Goal: Register for event/course

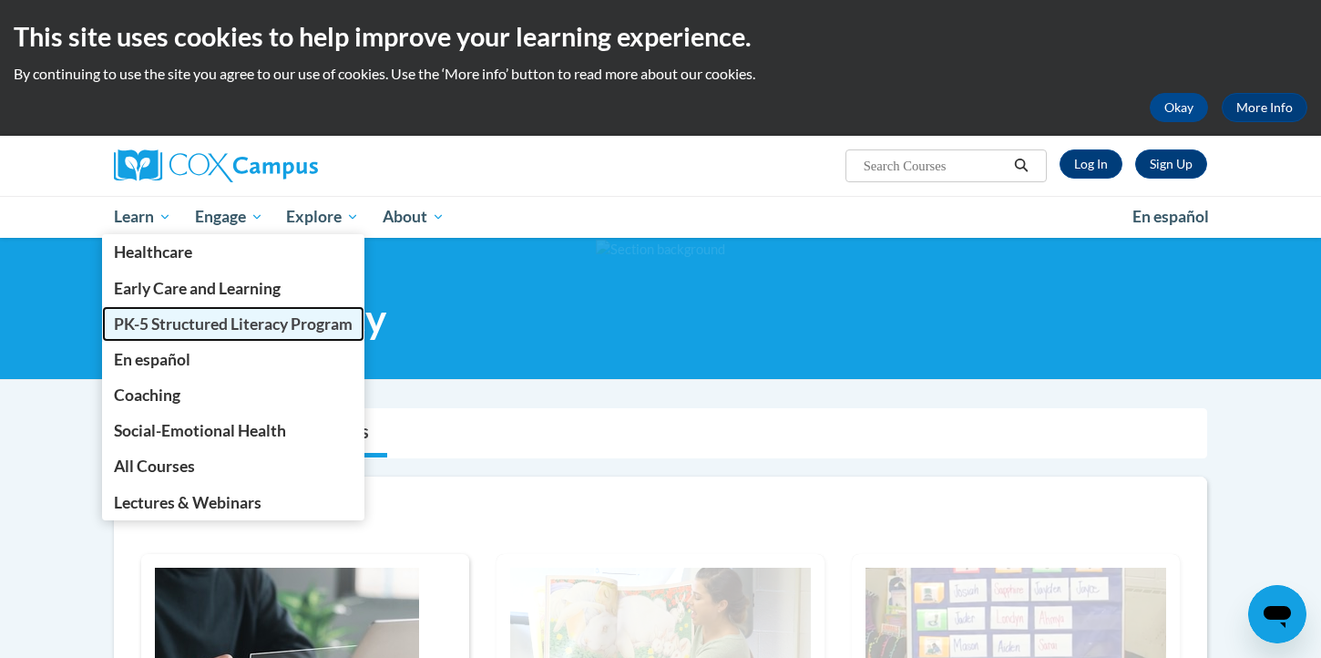
click at [157, 323] on span "PK-5 Structured Literacy Program" at bounding box center [233, 323] width 239 height 19
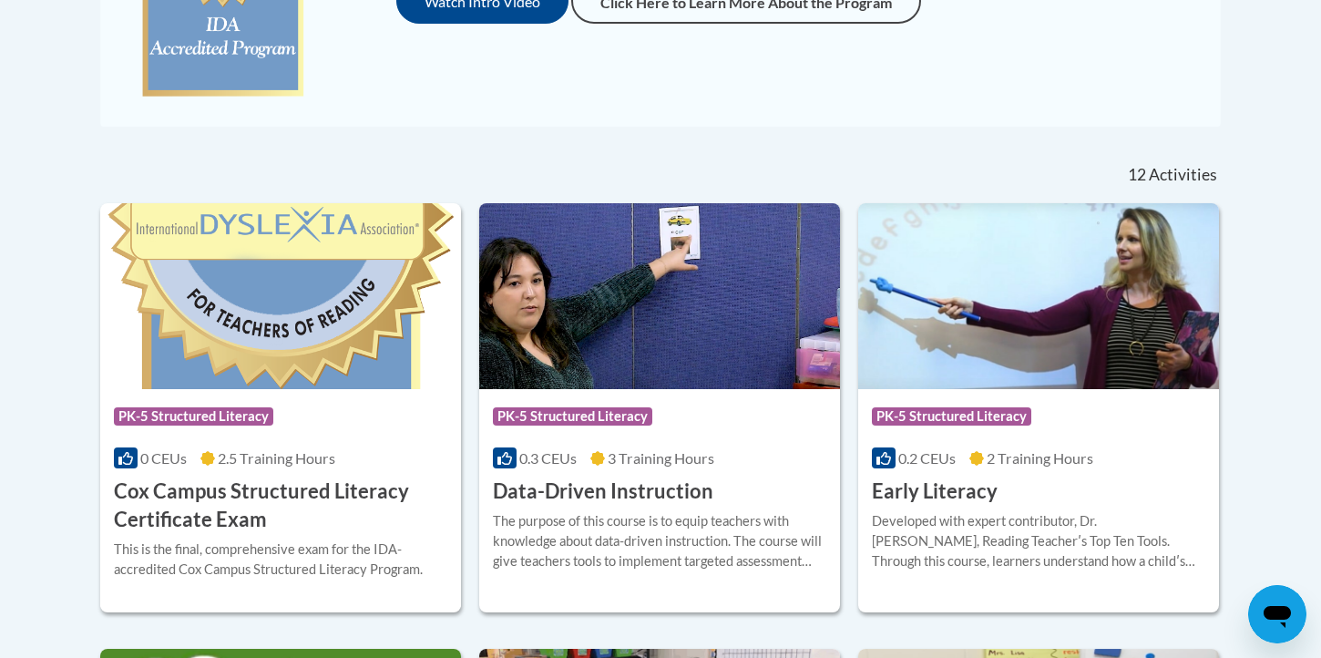
scroll to position [701, 0]
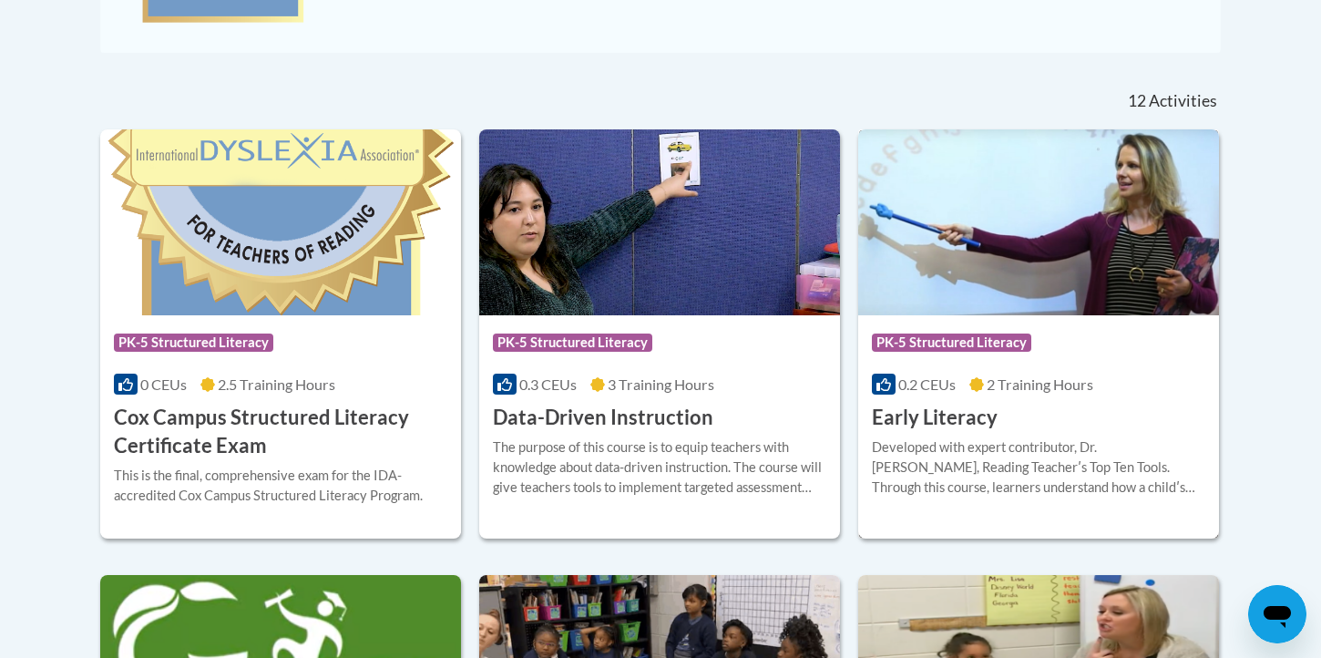
click at [945, 425] on h3 "Early Literacy" at bounding box center [935, 417] width 126 height 28
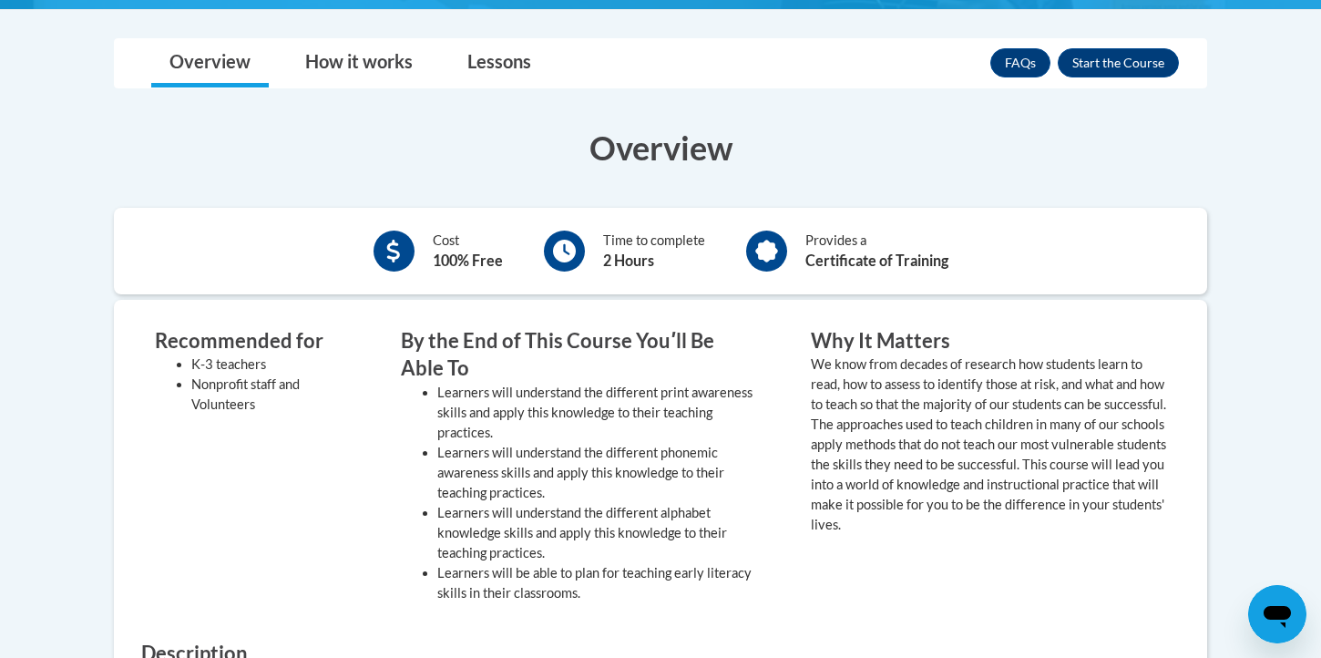
scroll to position [511, 0]
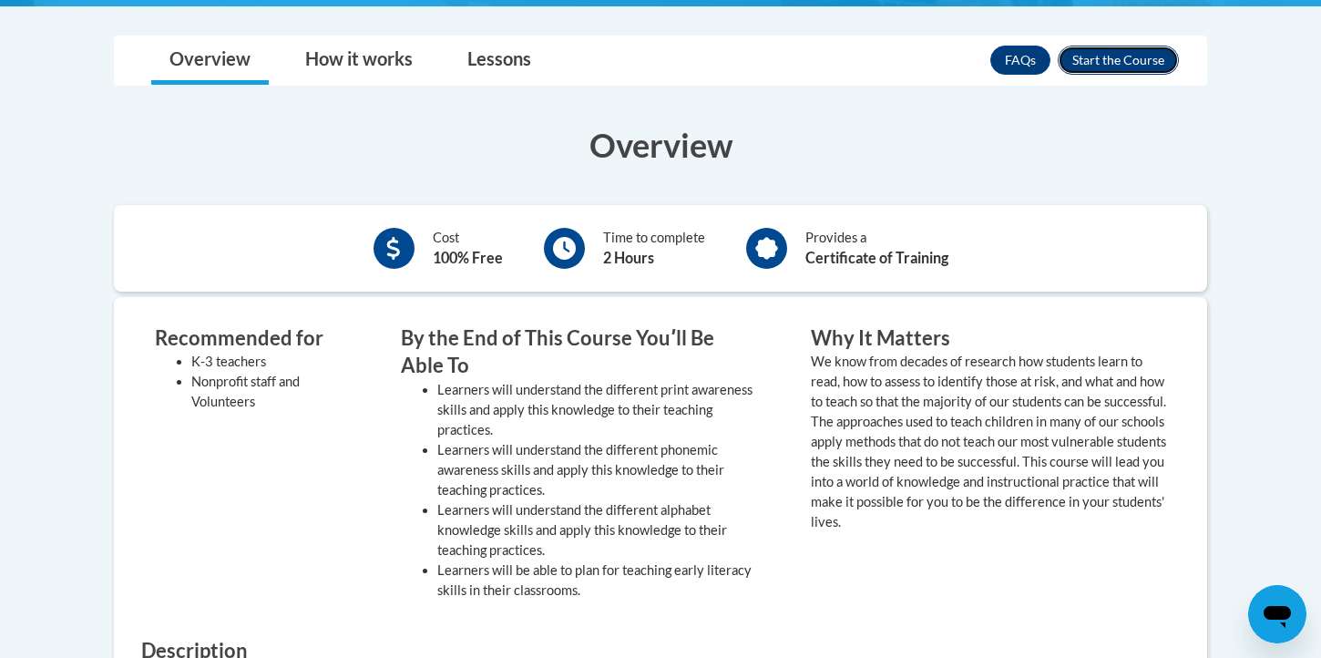
click at [1152, 66] on button "Enroll" at bounding box center [1117, 60] width 121 height 29
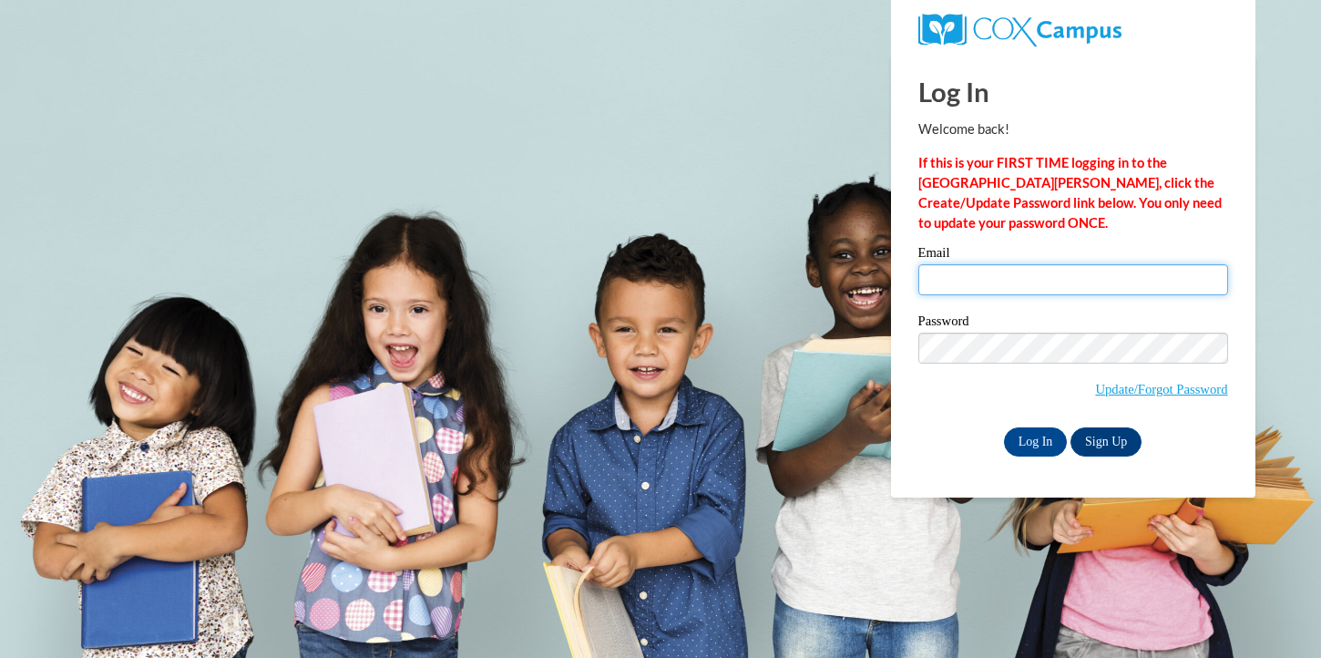
click at [1048, 285] on input "Email" at bounding box center [1073, 279] width 310 height 31
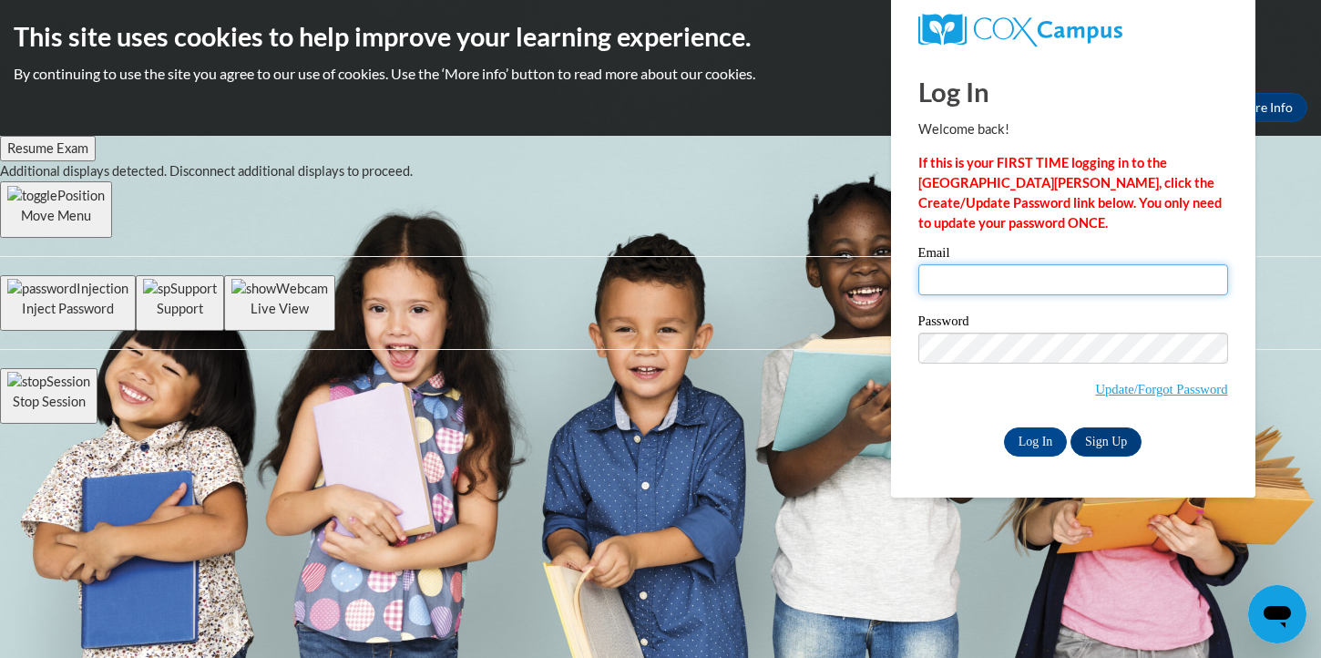
click at [1068, 282] on input "Email" at bounding box center [1073, 279] width 310 height 31
type input "cglarimore@crimson.ua.edu"
click at [1046, 430] on input "Log In" at bounding box center [1036, 441] width 64 height 29
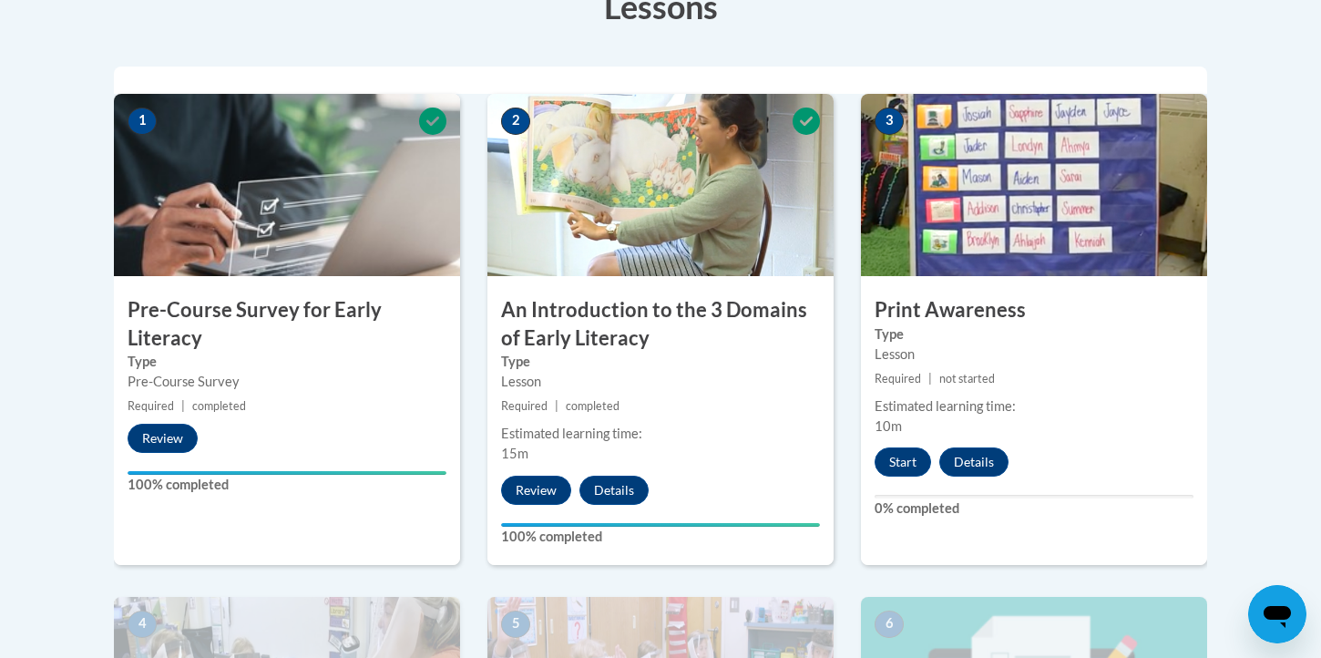
scroll to position [547, 0]
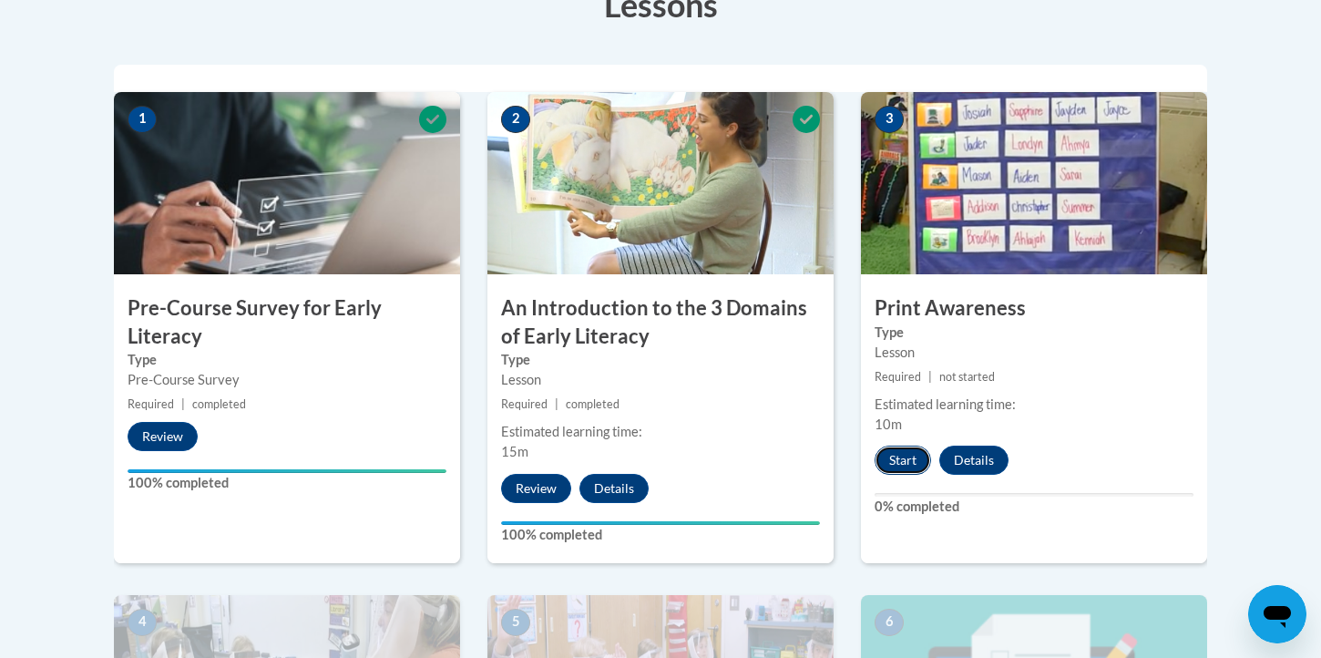
click at [915, 463] on button "Start" at bounding box center [902, 459] width 56 height 29
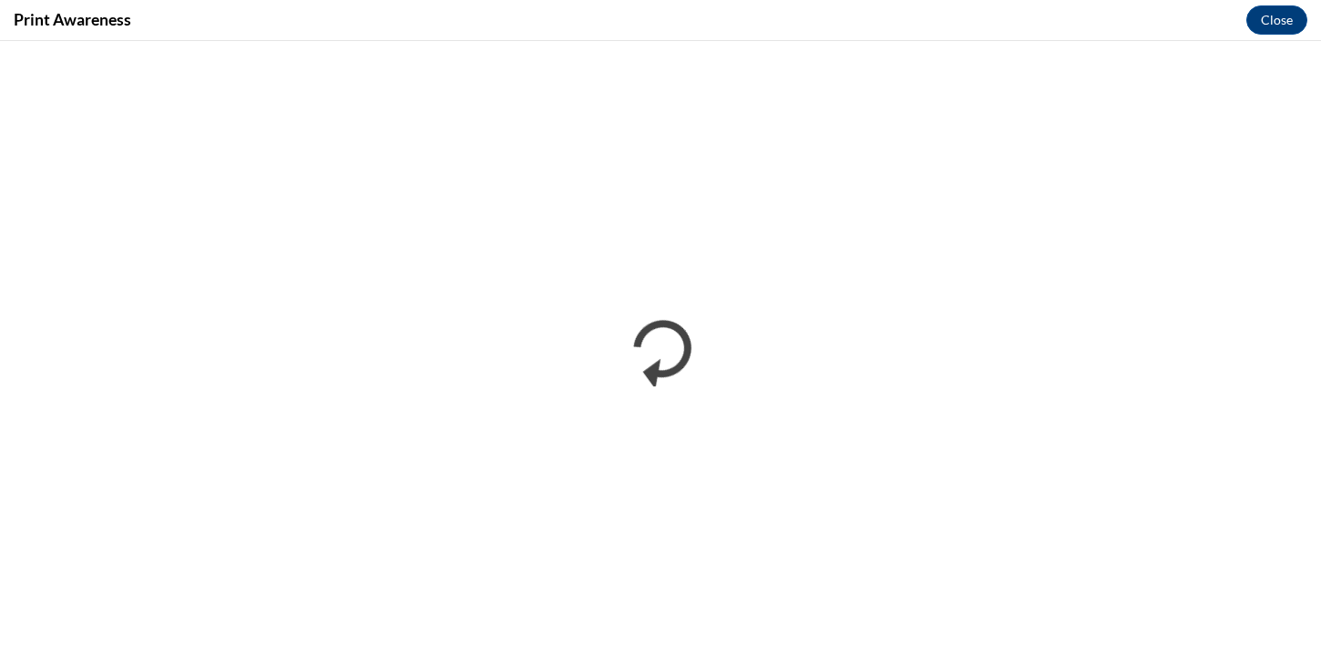
scroll to position [0, 0]
